Goal: Task Accomplishment & Management: Manage account settings

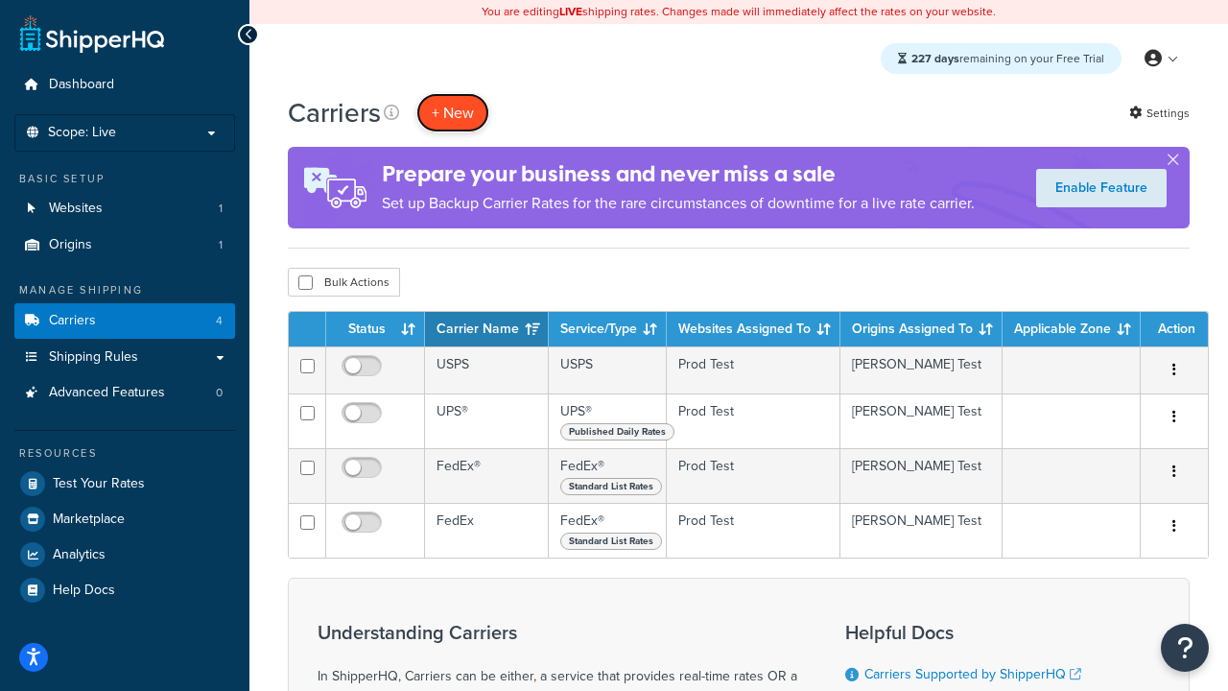
click at [453, 112] on button "+ New" at bounding box center [452, 112] width 73 height 39
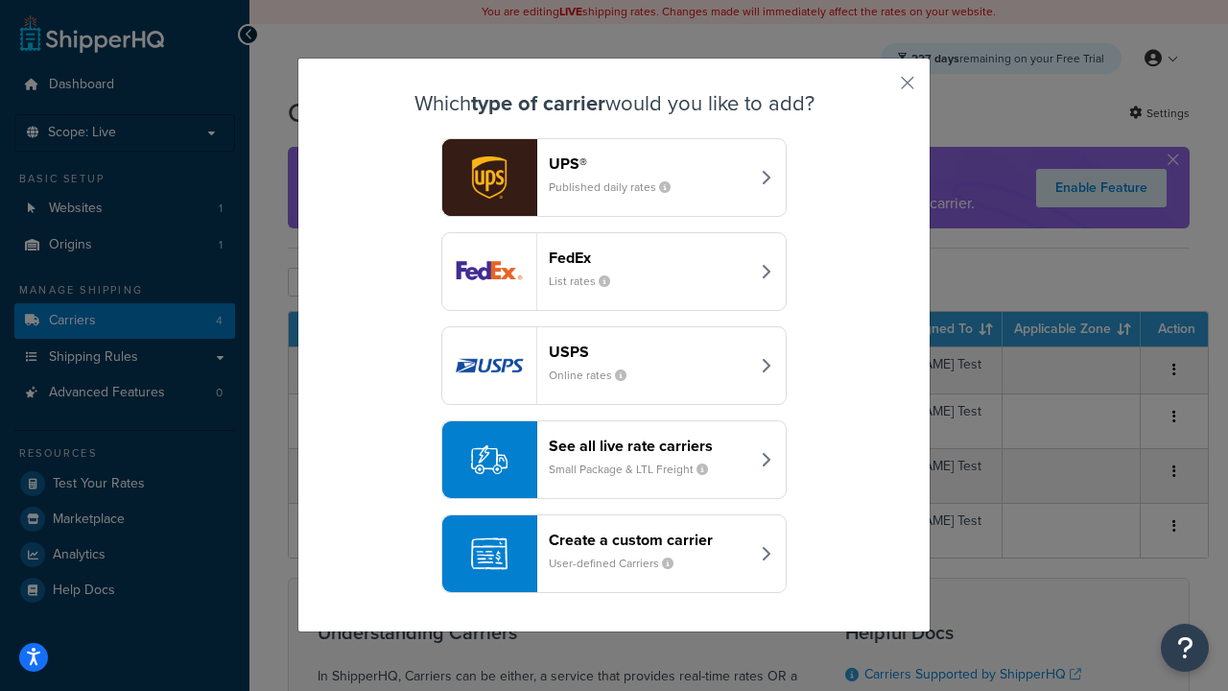
click at [614, 248] on header "FedEx" at bounding box center [649, 257] width 200 height 18
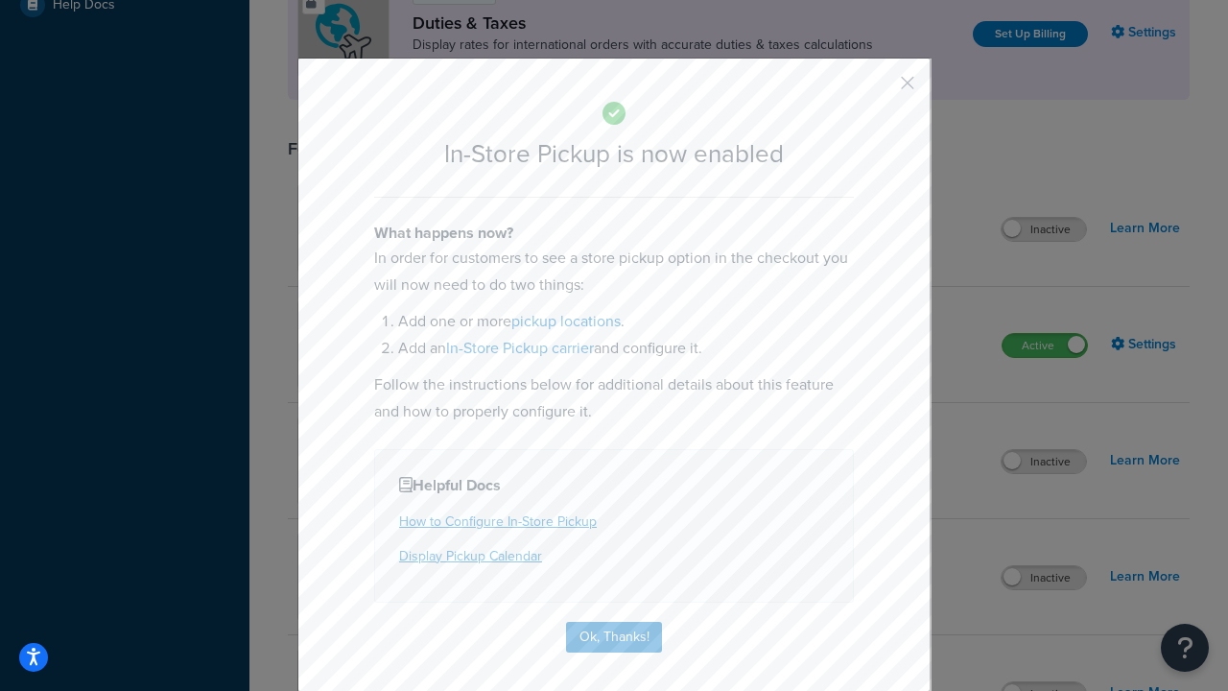
click at [879, 89] on button "button" at bounding box center [879, 89] width 5 height 5
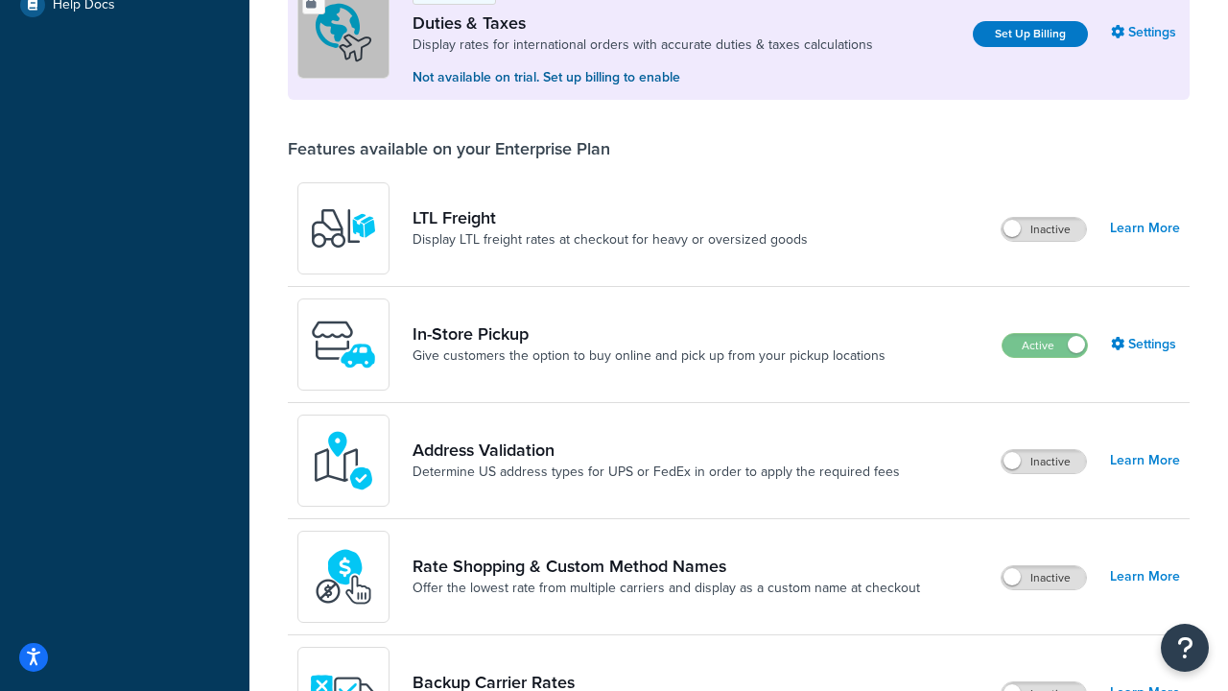
scroll to position [585, 0]
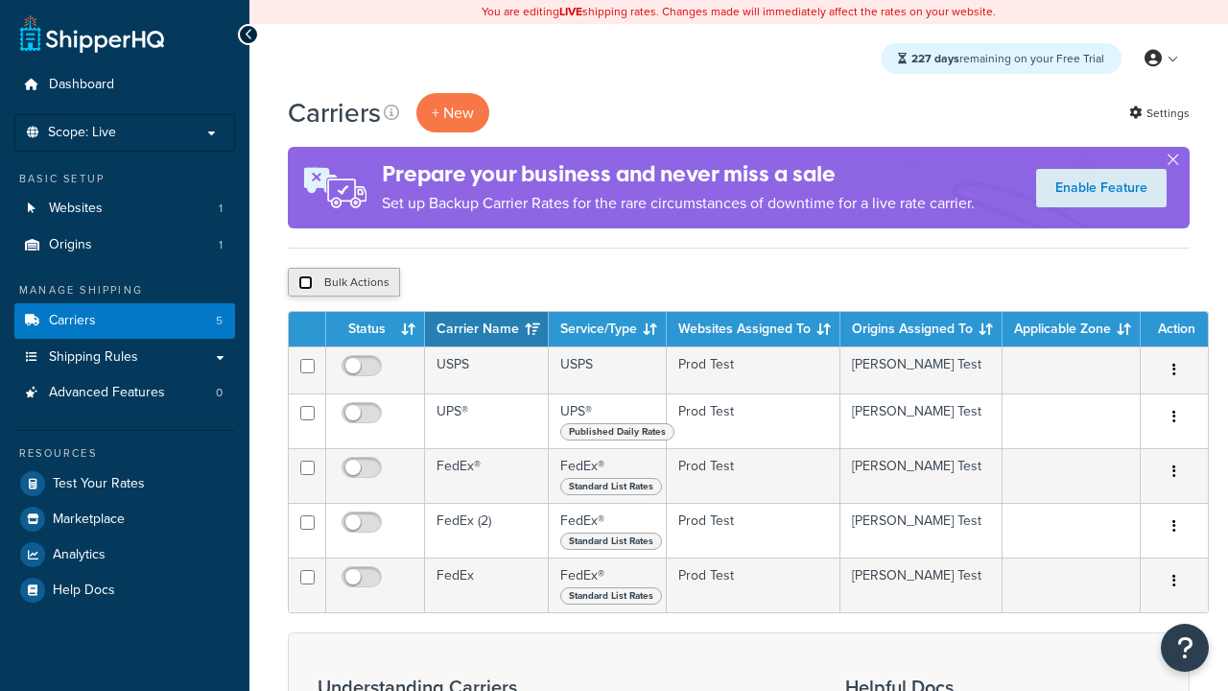
click at [305, 283] on input "checkbox" at bounding box center [305, 282] width 14 height 14
checkbox input "true"
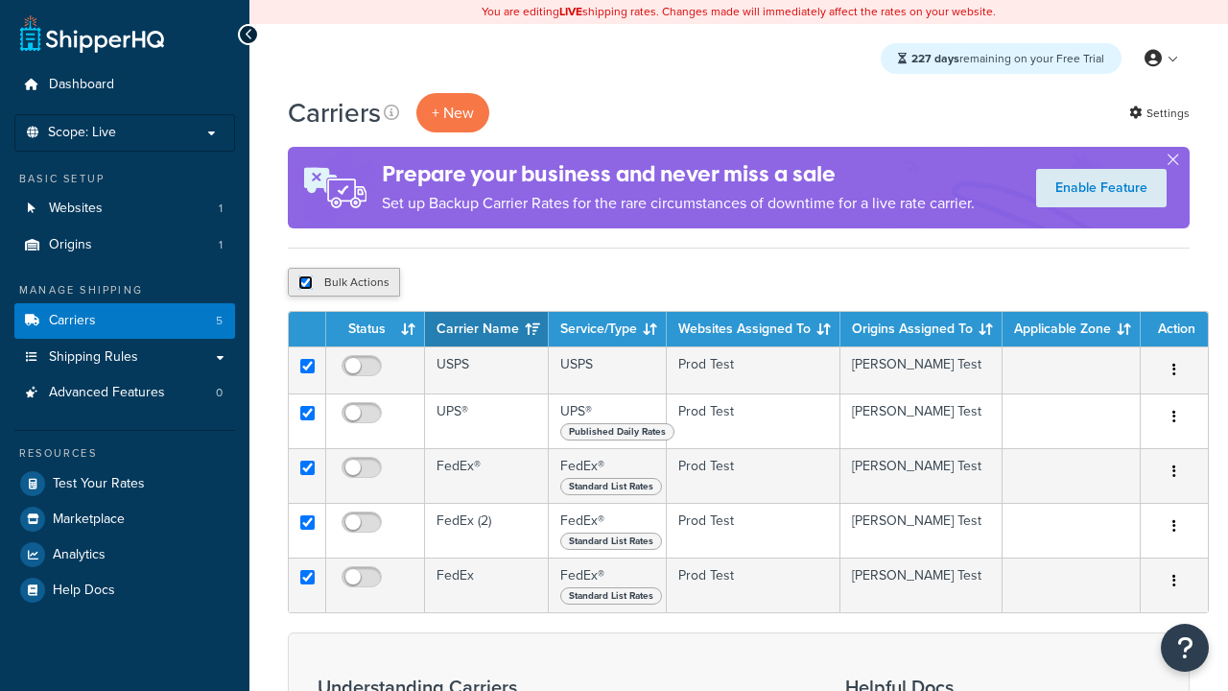
checkbox input "true"
click at [0, 0] on button "Delete" at bounding box center [0, 0] width 0 height 0
